Goal: Task Accomplishment & Management: Manage account settings

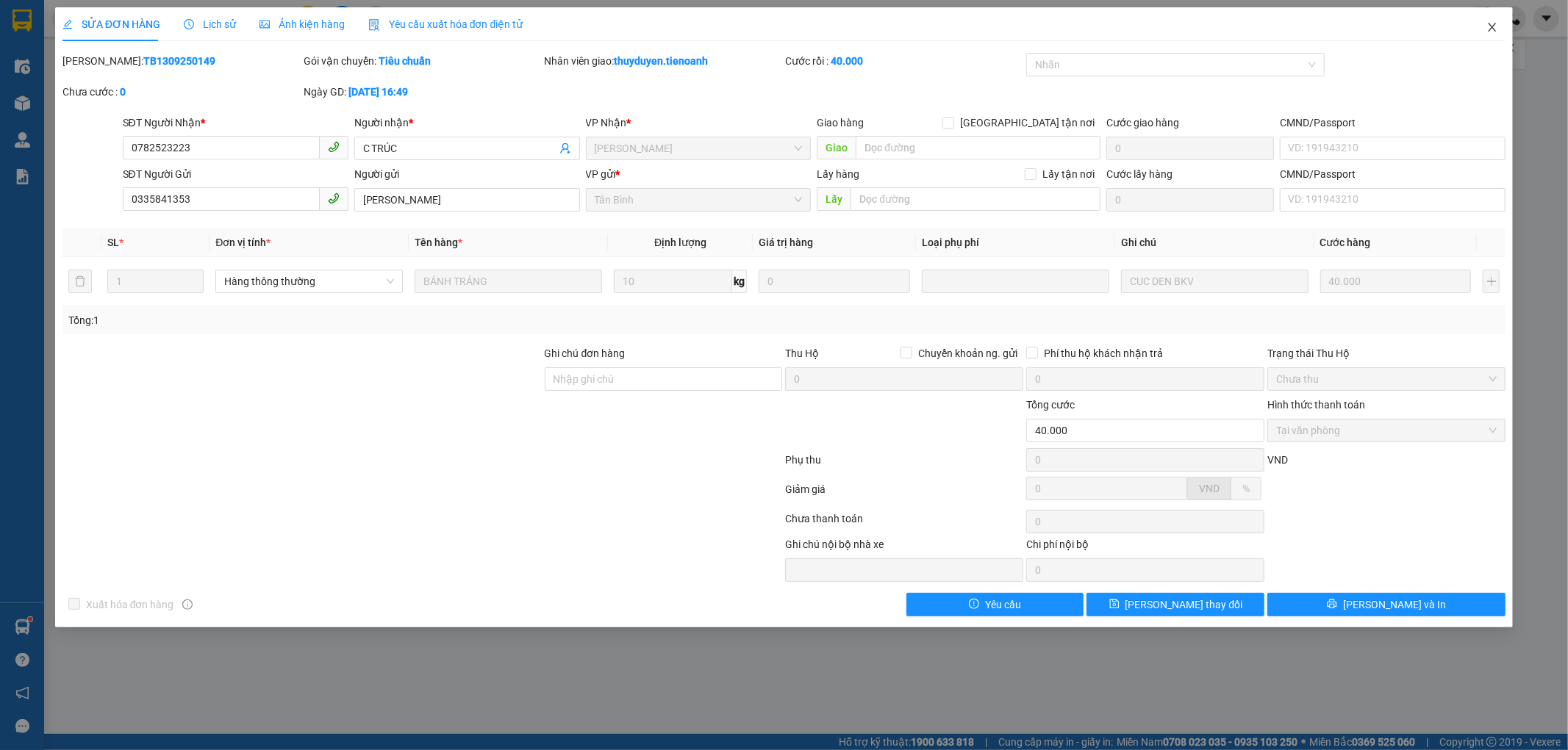
click at [1494, 25] on icon "close" at bounding box center [1492, 27] width 12 height 12
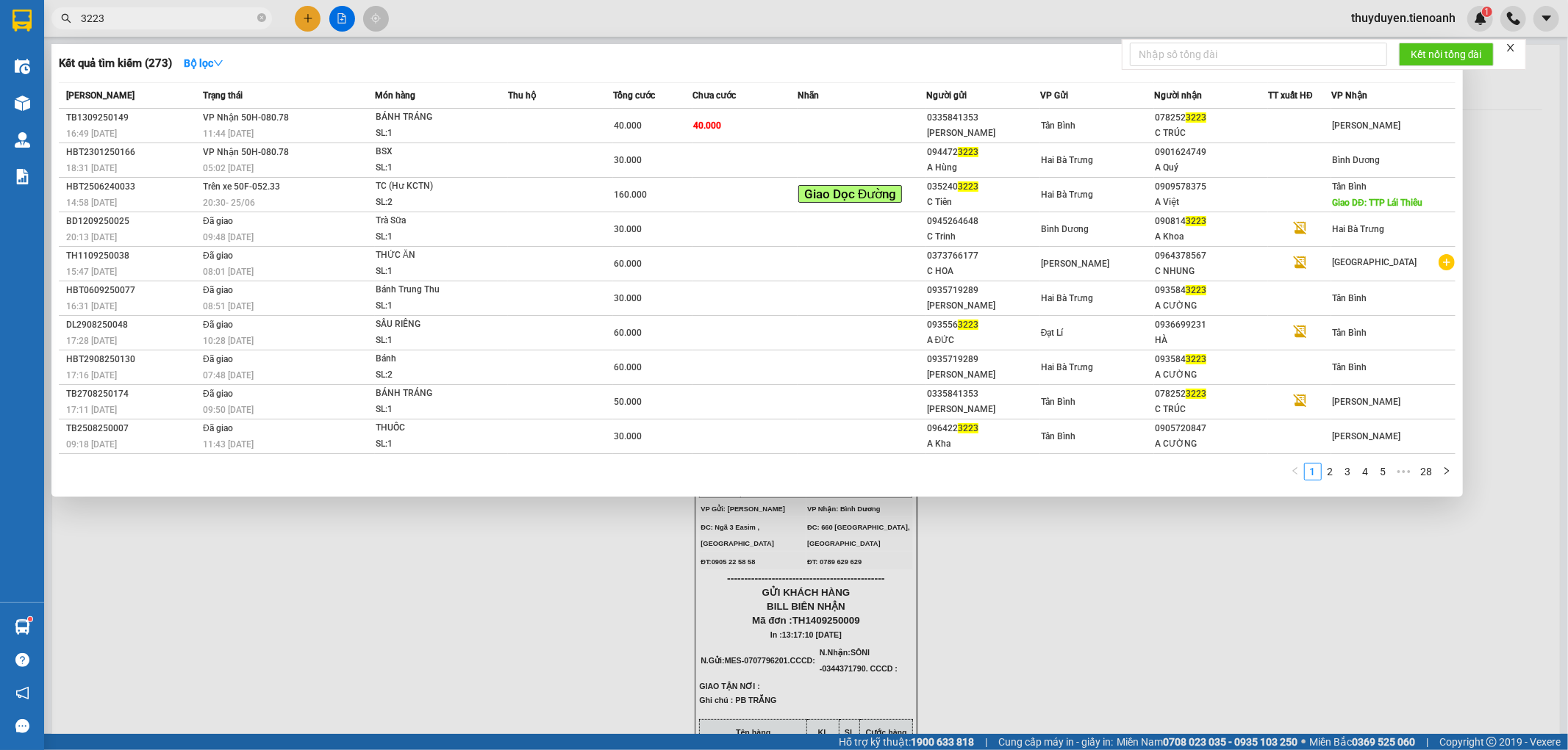
click at [123, 24] on input "3223" at bounding box center [168, 18] width 174 height 16
drag, startPoint x: 122, startPoint y: 20, endPoint x: 0, endPoint y: 23, distance: 122.0
click at [0, 23] on section "Kết quả tìm kiếm ( 273 ) Bộ lọc Mã ĐH Trạng thái Món hàng Thu hộ Tổng cước Chưa…" at bounding box center [784, 375] width 1568 height 750
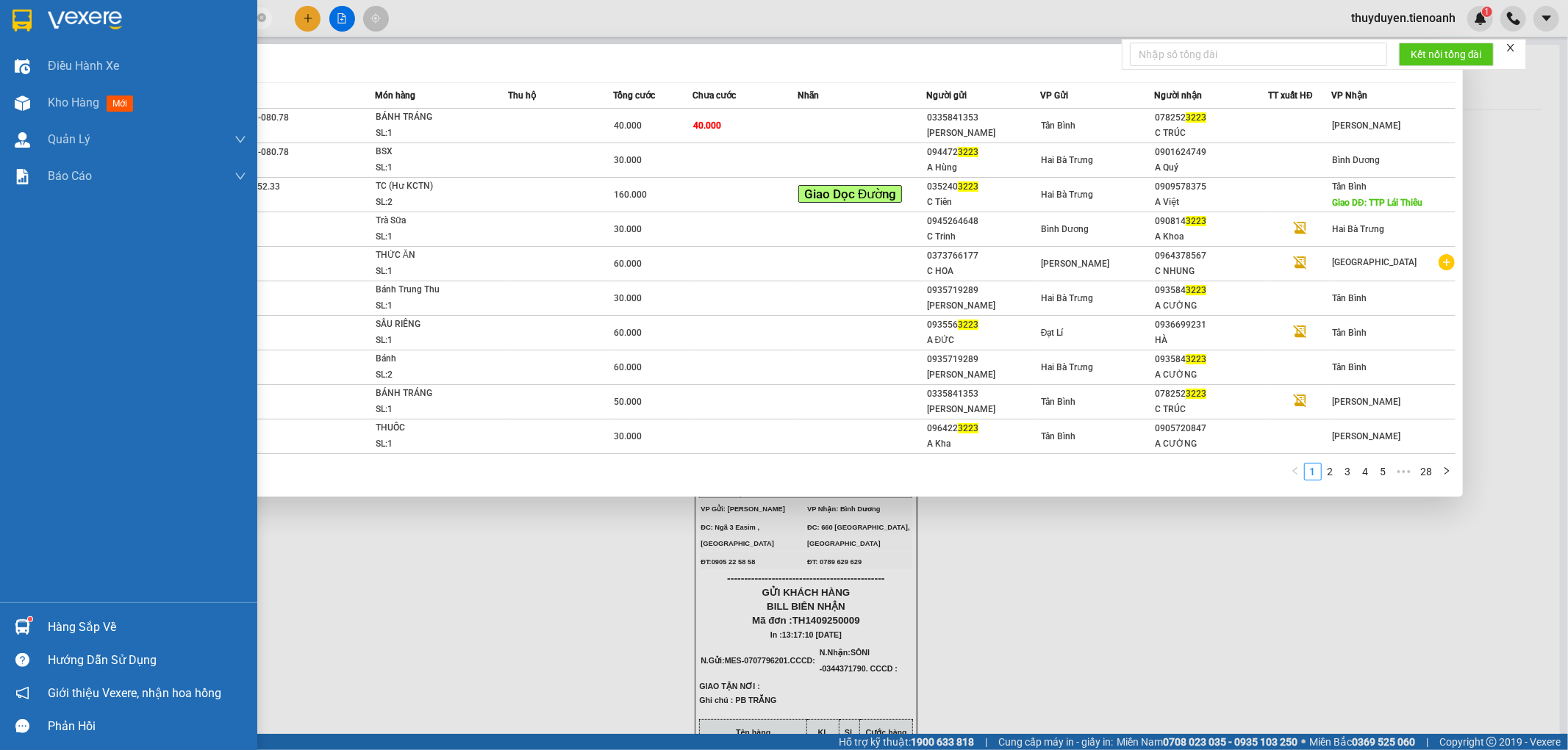
paste input "0866081229"
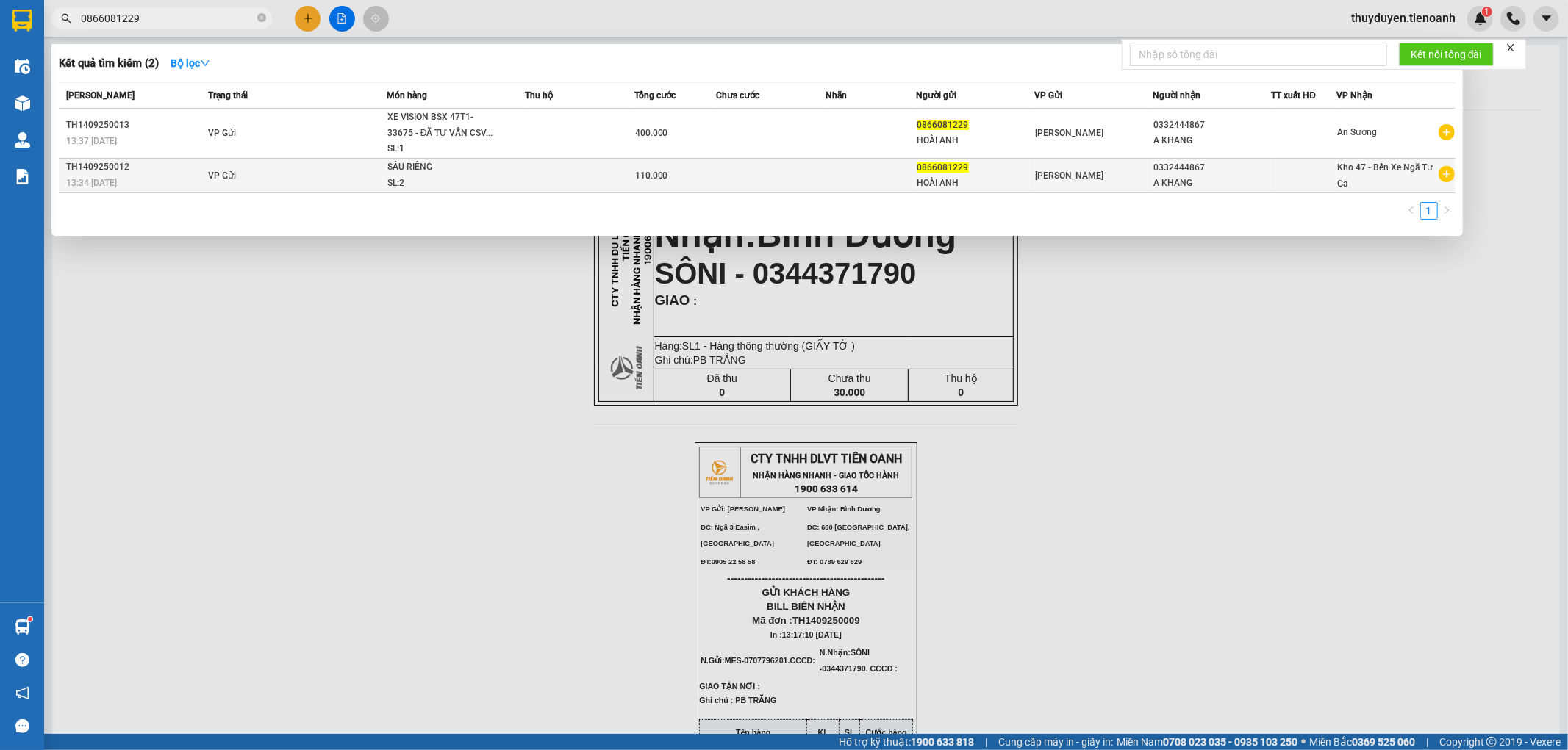
type input "0866081229"
click at [680, 182] on div "110.000" at bounding box center [674, 175] width 80 height 16
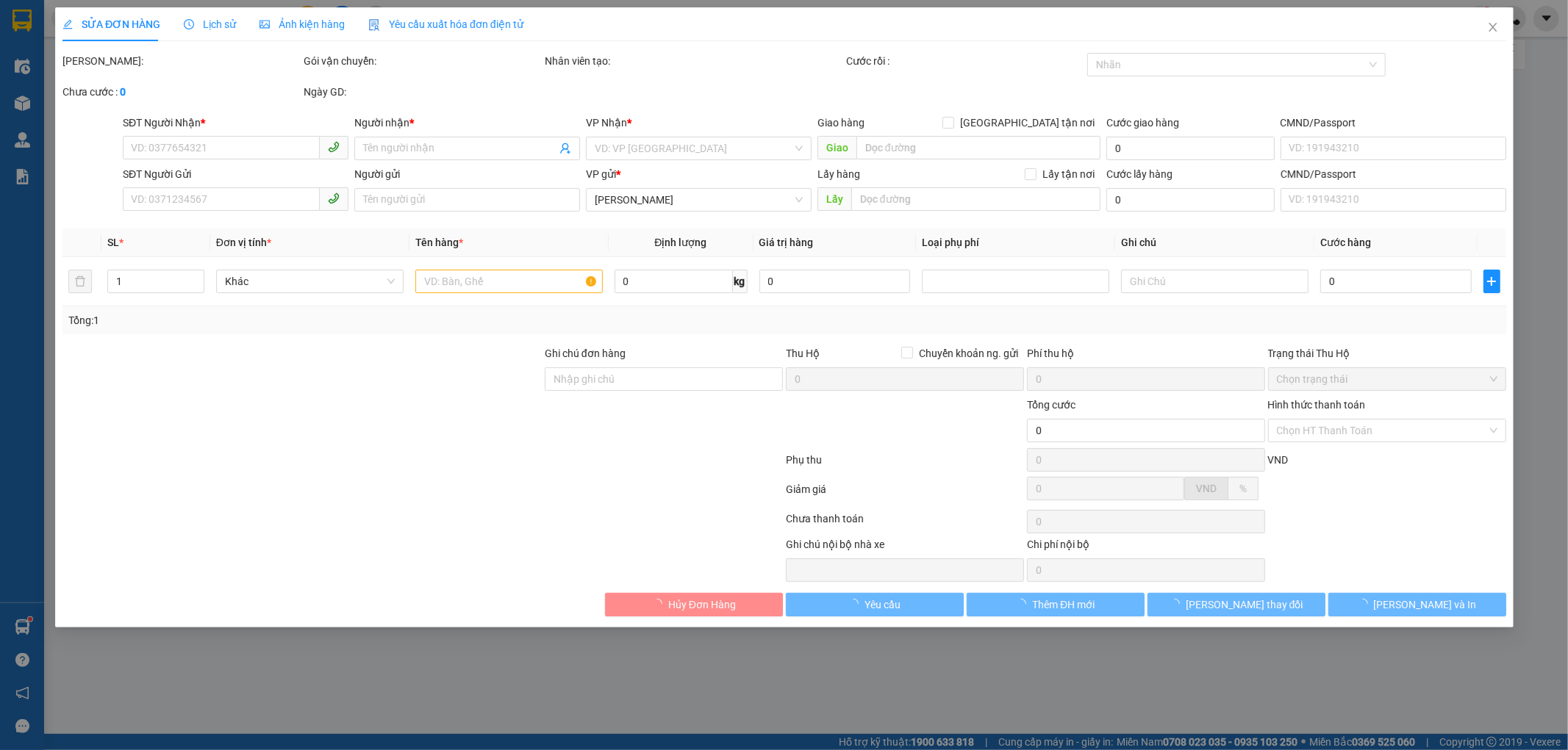
type input "0332444867"
type input "A KHANG"
type input "0866081229"
type input "HOÀI ANH"
type input "110.000"
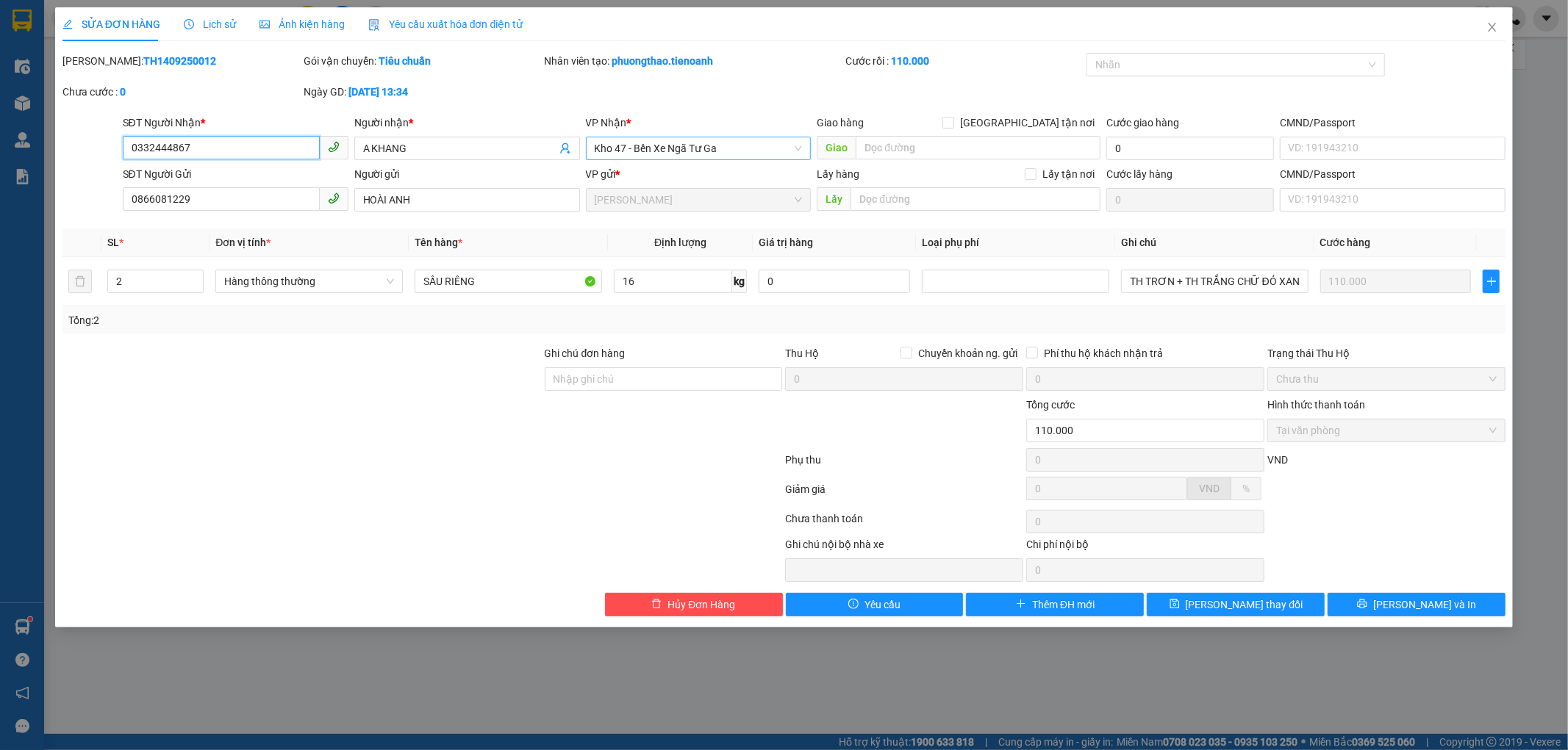
click at [753, 148] on span "Kho 47 - Bến Xe Ngã Tư Ga" at bounding box center [698, 148] width 208 height 22
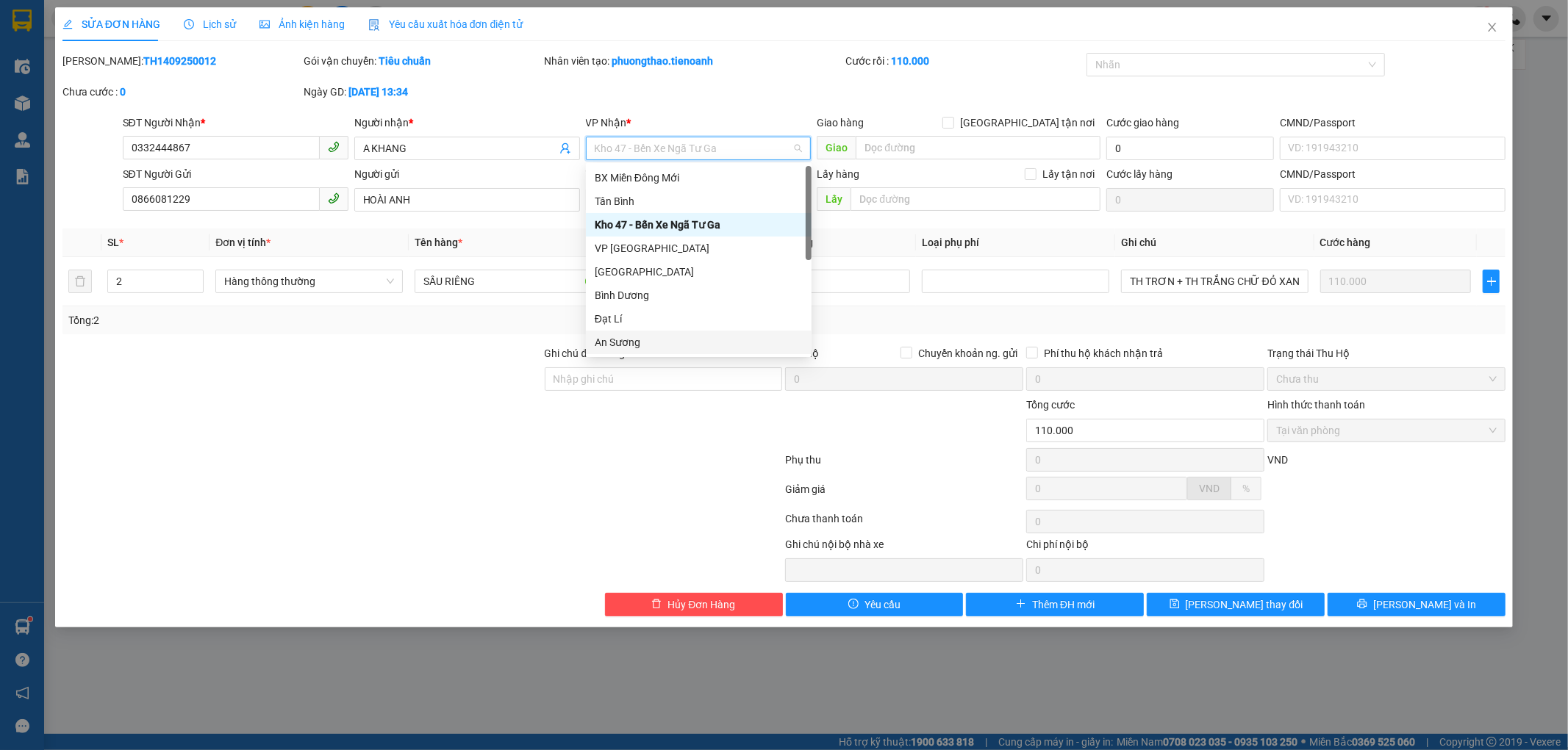
click at [616, 346] on div "An Sương" at bounding box center [698, 342] width 208 height 16
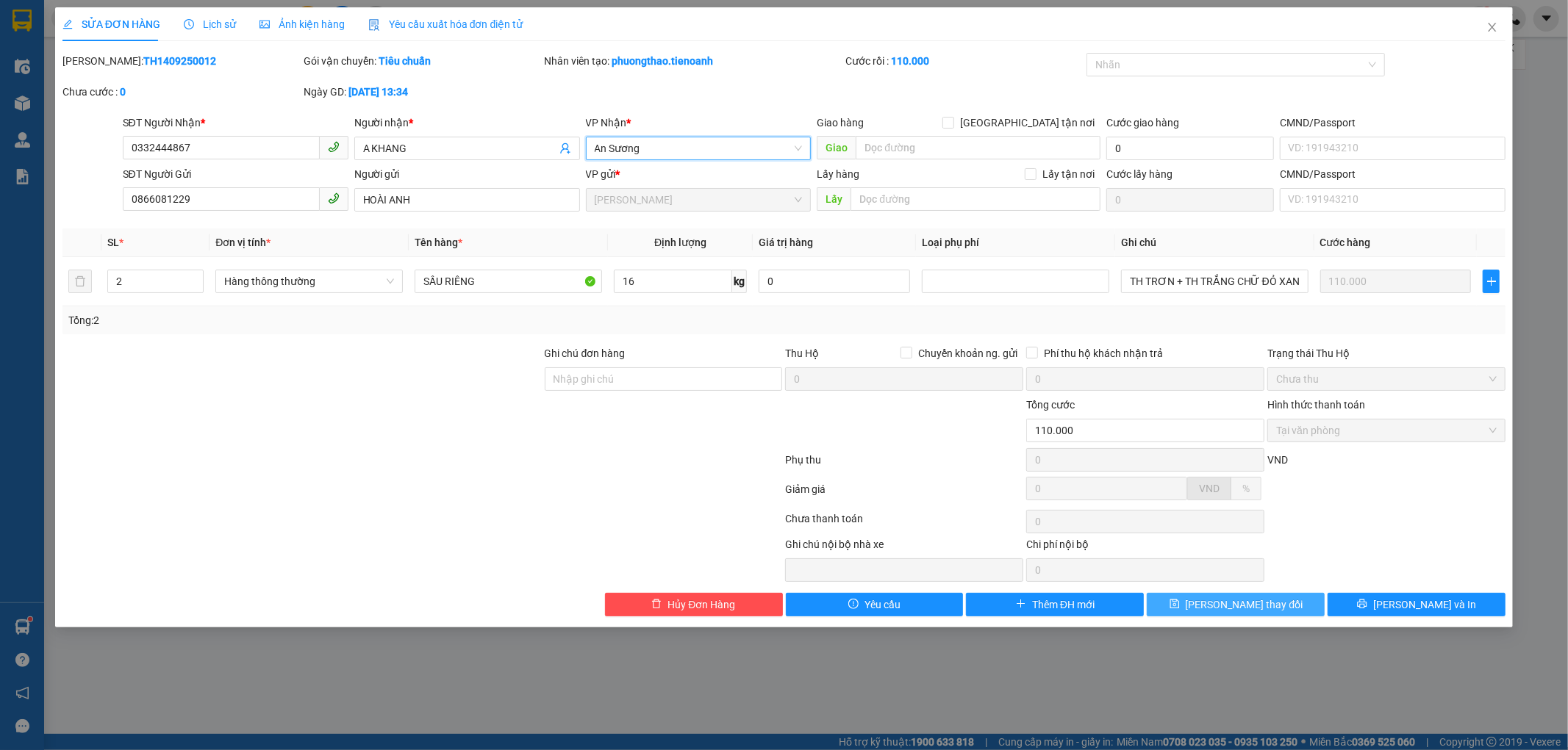
click at [1230, 610] on span "[PERSON_NAME] thay đổi" at bounding box center [1244, 604] width 118 height 16
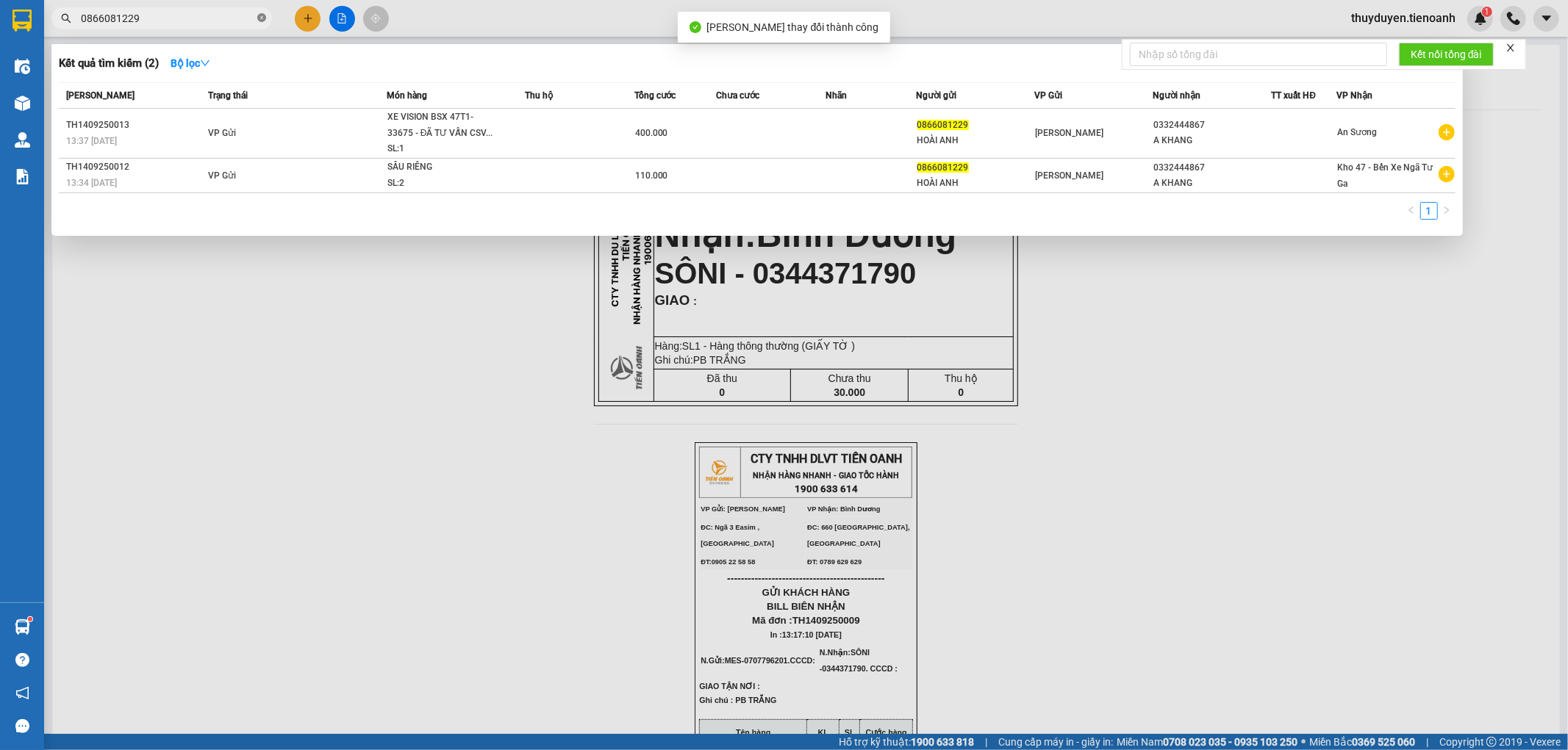
click at [263, 18] on icon "close-circle" at bounding box center [261, 18] width 8 height 8
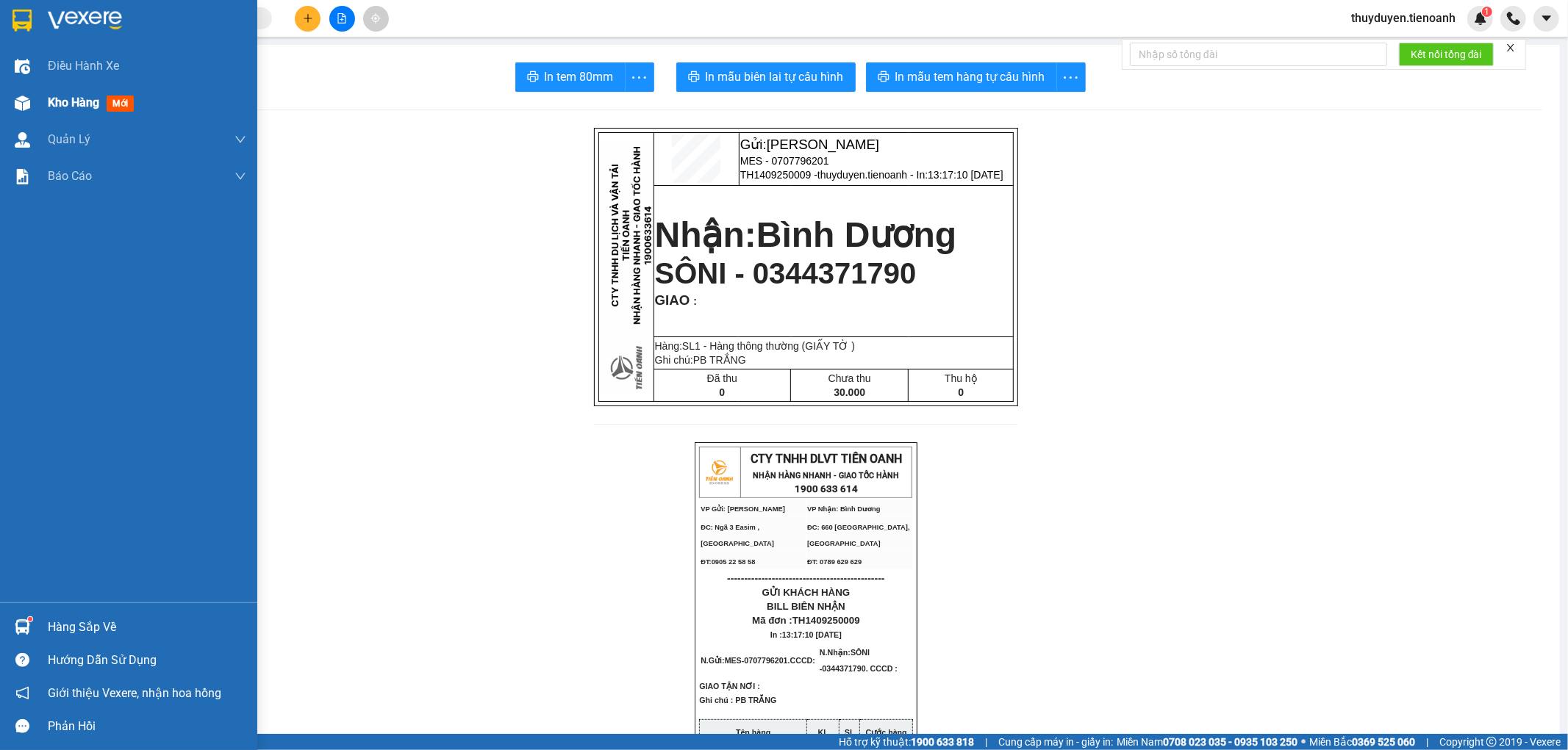
click at [67, 106] on span "Kho hàng" at bounding box center [73, 102] width 51 height 14
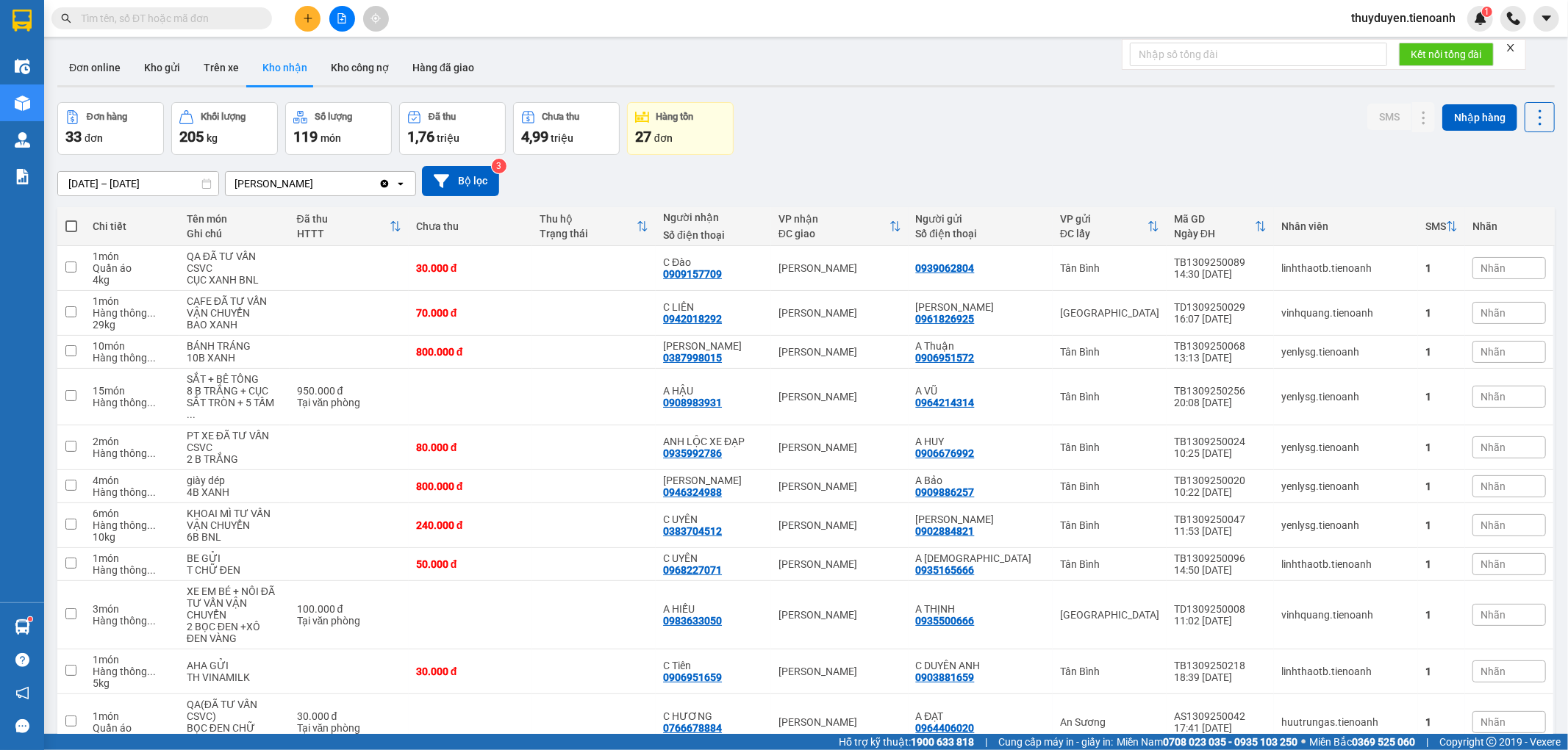
paste input "0866081229"
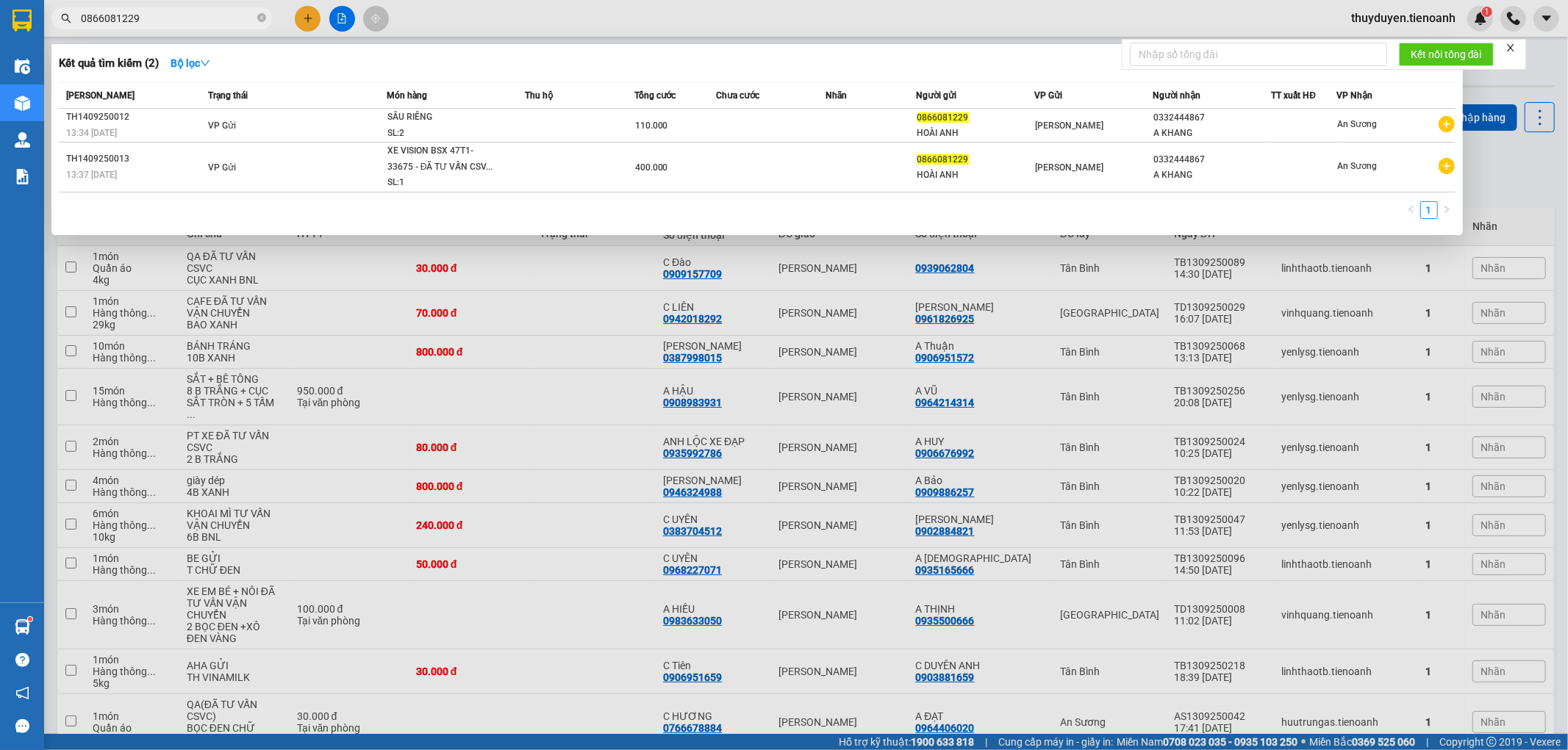
type input "0866081229"
